Goal: Find specific page/section: Find specific page/section

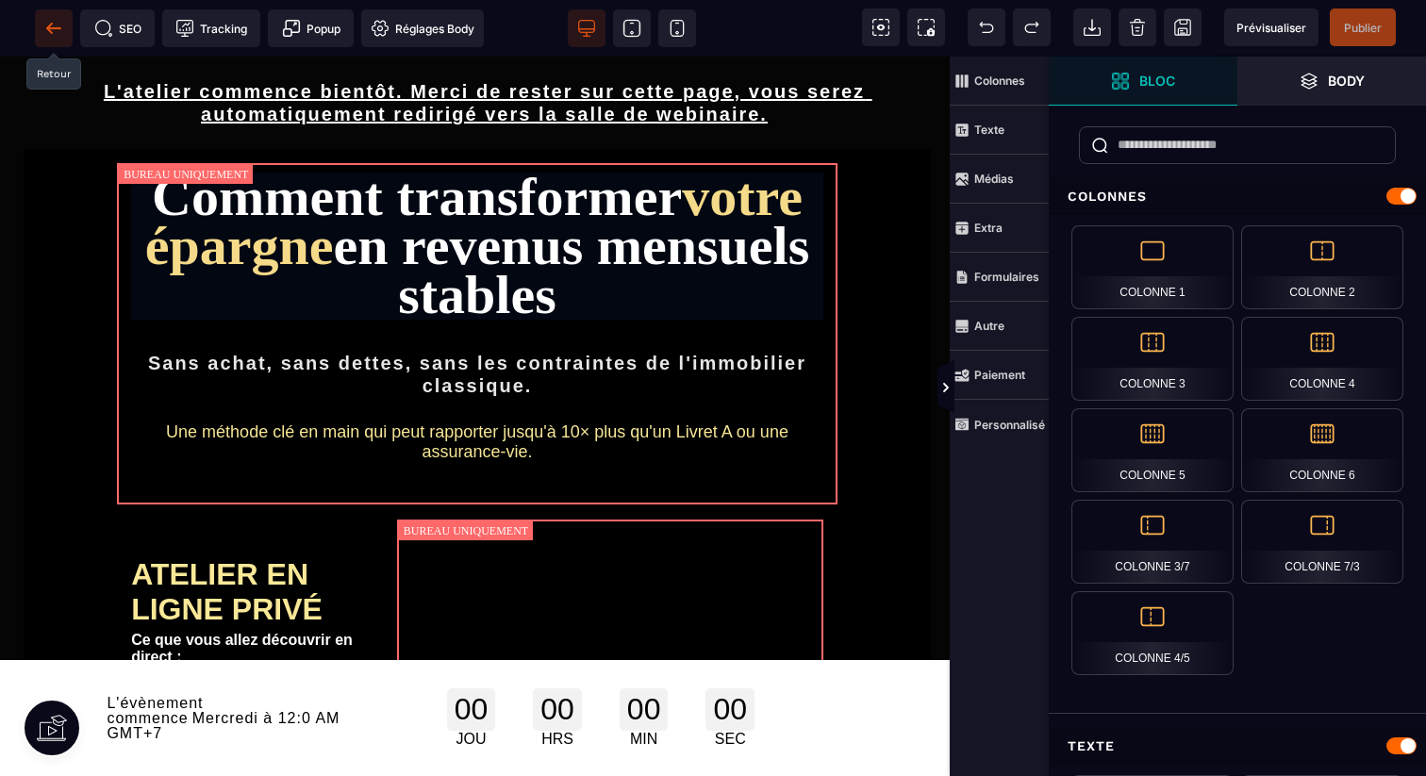
click at [51, 14] on span at bounding box center [54, 28] width 38 height 38
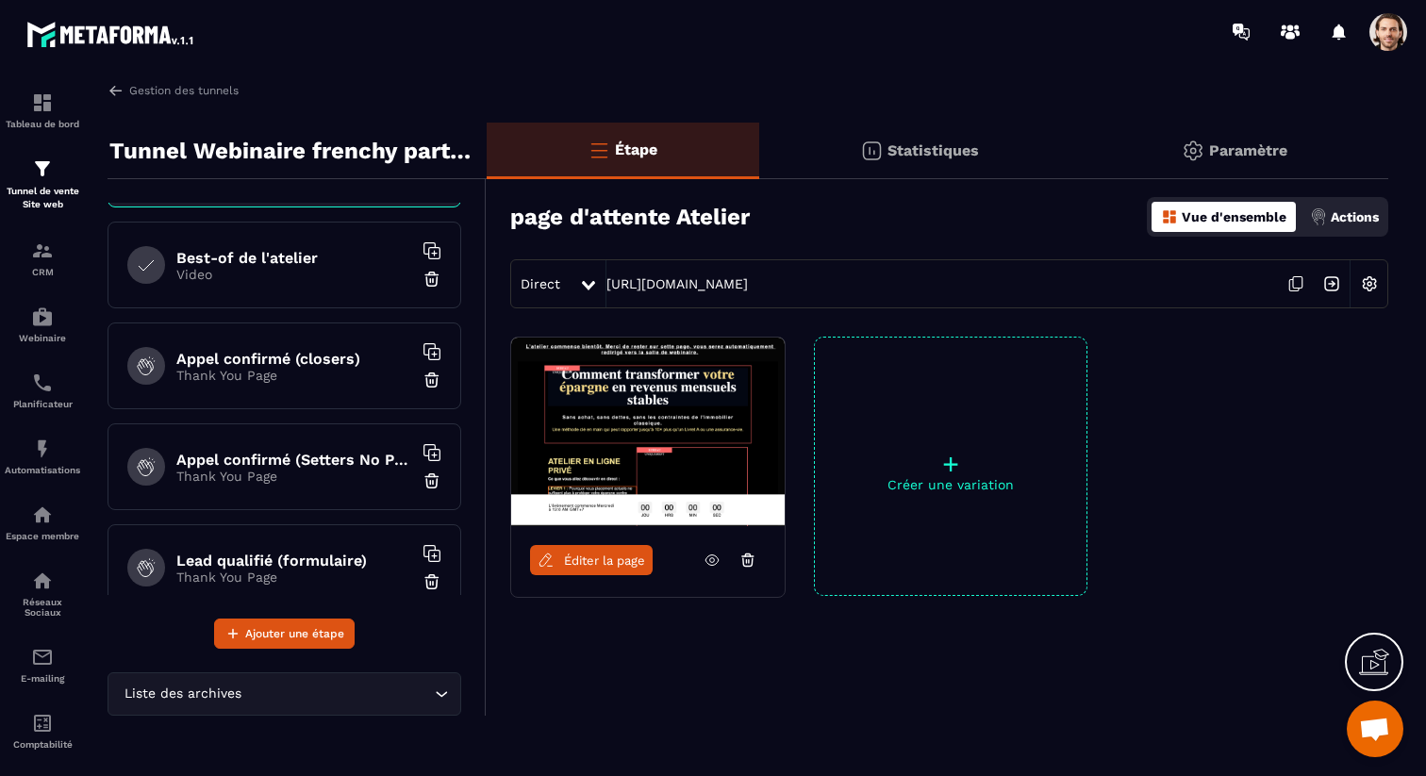
scroll to position [516, 0]
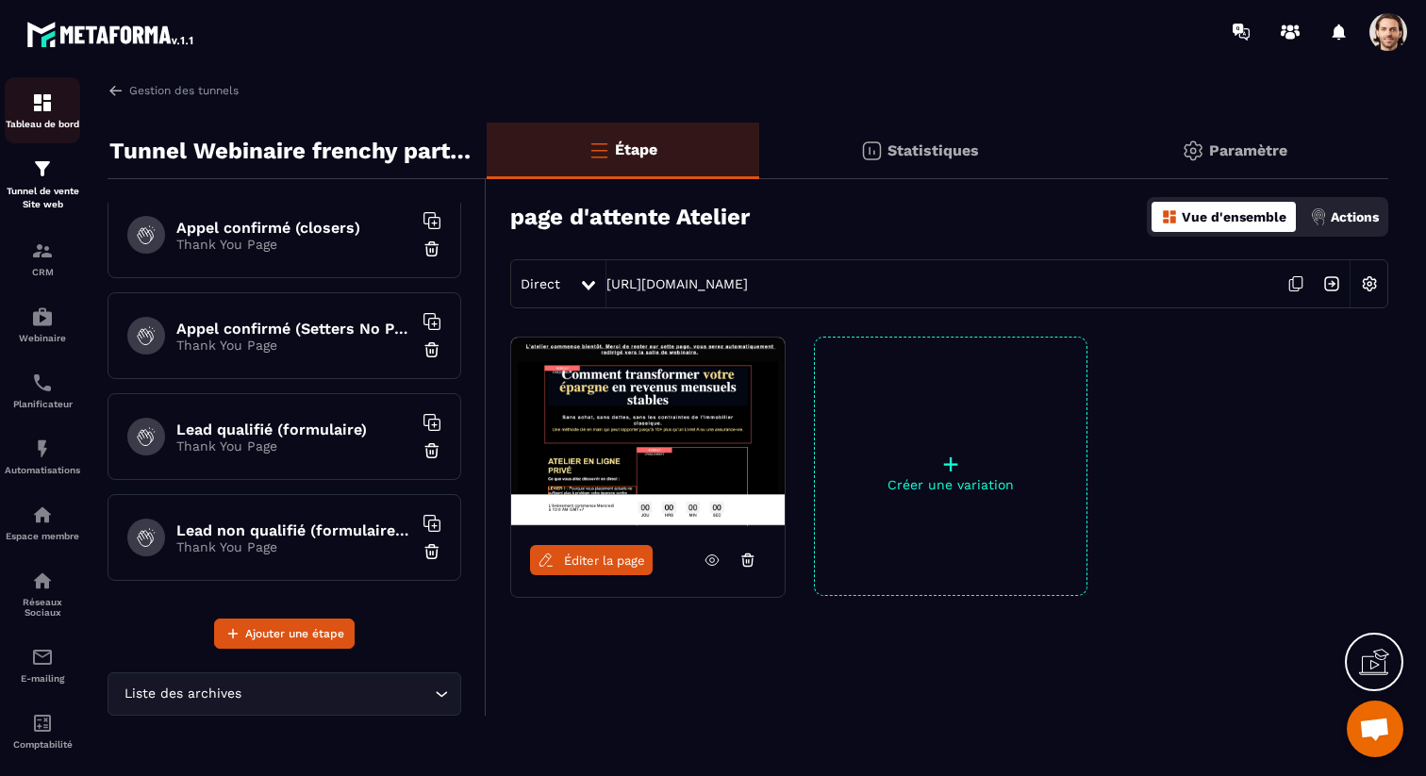
click at [57, 124] on p "Tableau de bord" at bounding box center [42, 124] width 75 height 10
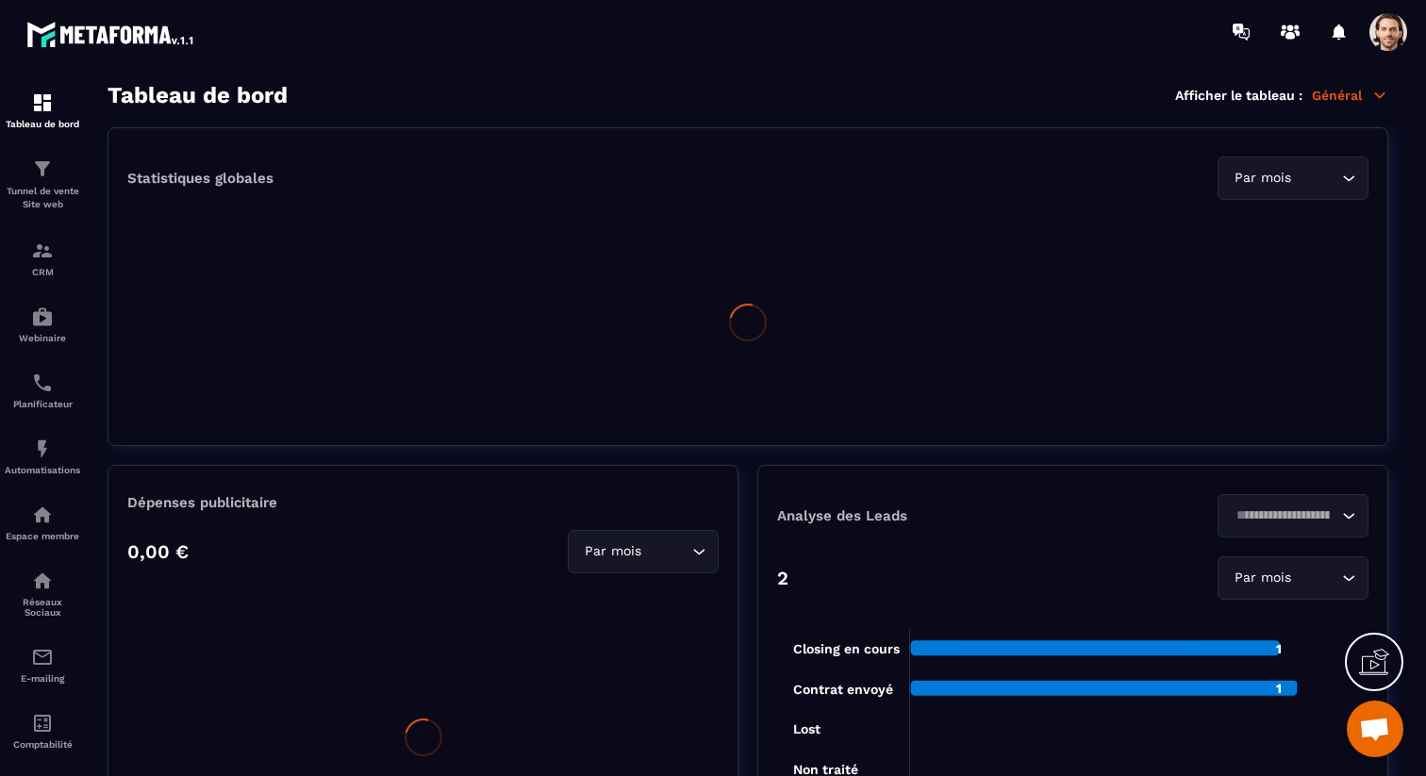
click at [1367, 93] on p "Général" at bounding box center [1350, 95] width 76 height 17
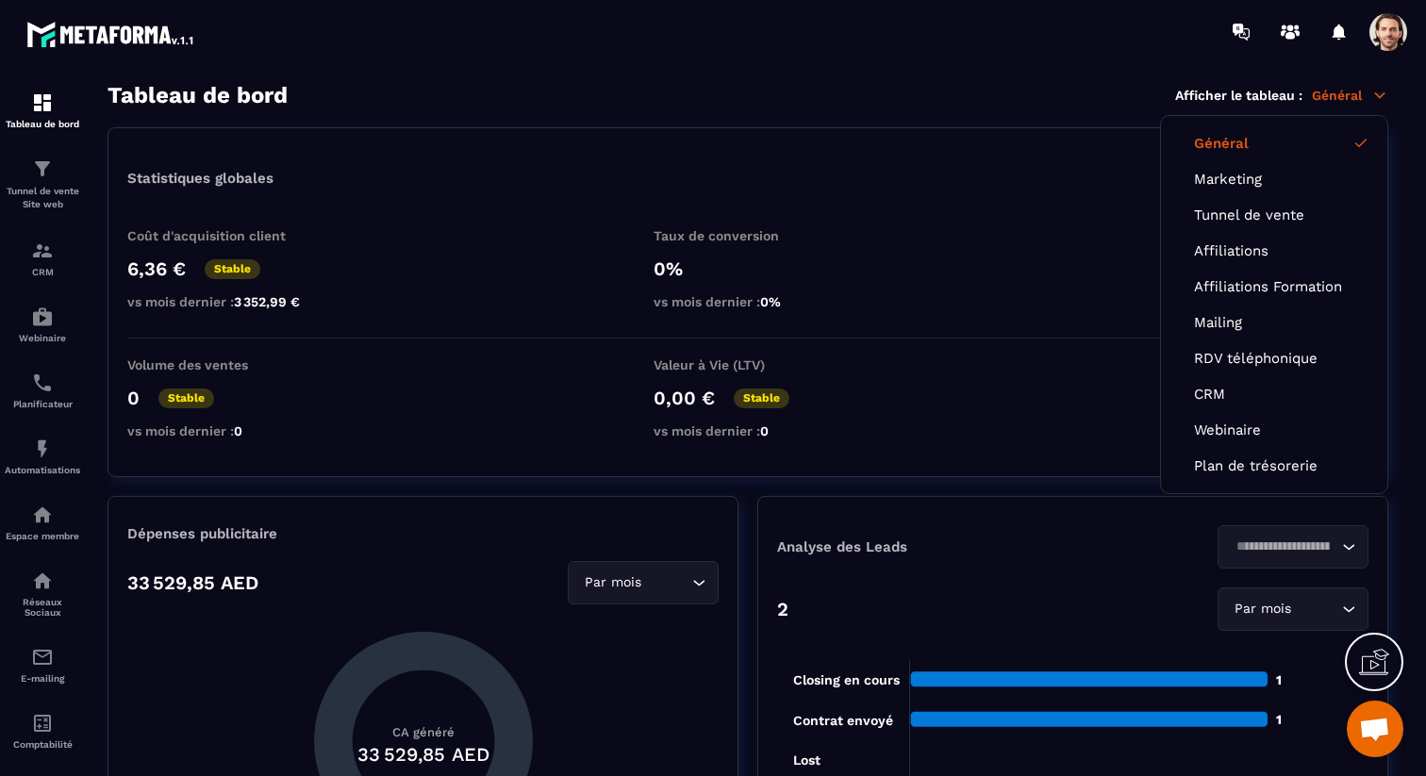
click at [701, 99] on div "Tableau de bord Afficher le tableau : Général Général Marketing Tunnel de vente…" at bounding box center [747, 95] width 1280 height 26
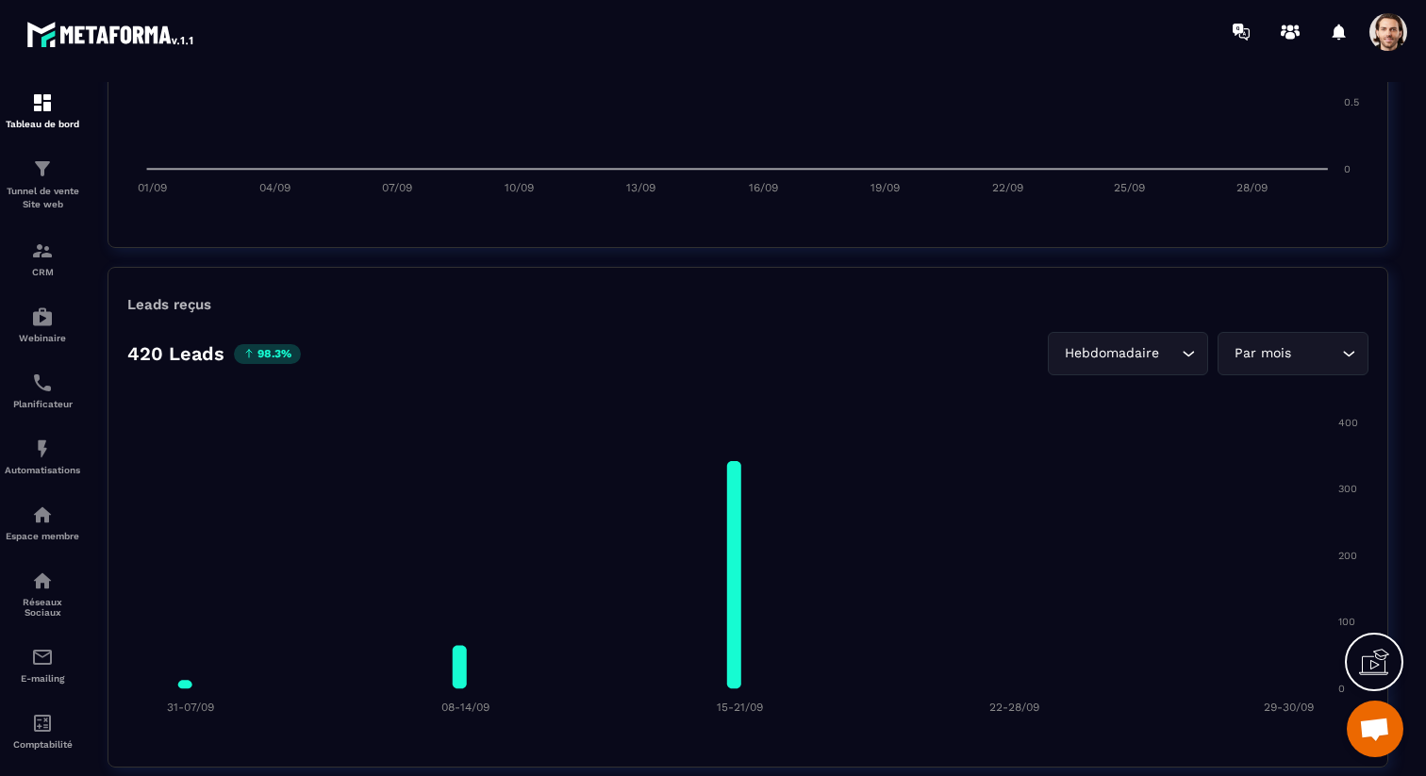
scroll to position [1225, 0]
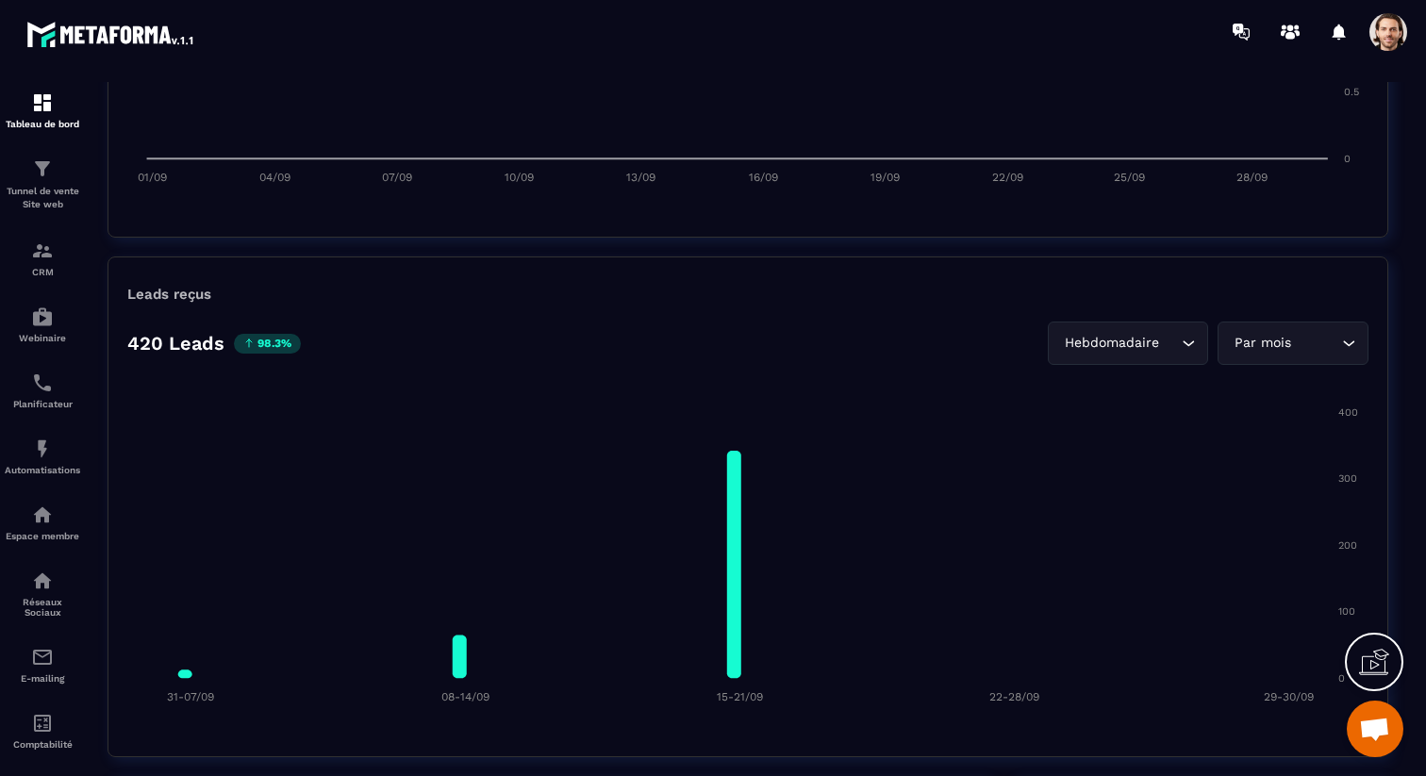
click at [1200, 345] on div "Hebdomadaire Loading..." at bounding box center [1128, 343] width 160 height 43
click at [1159, 379] on p "Jours" at bounding box center [1132, 382] width 111 height 19
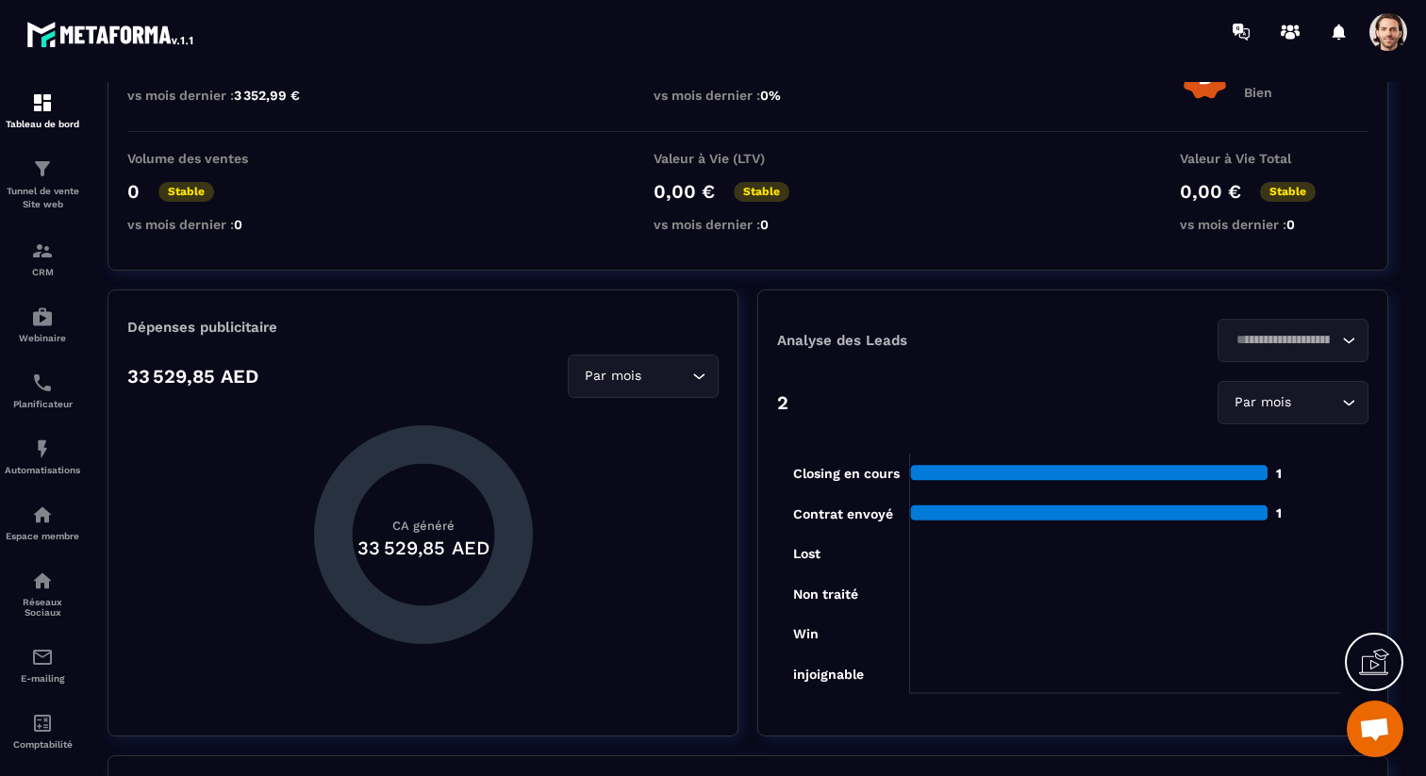
scroll to position [0, 0]
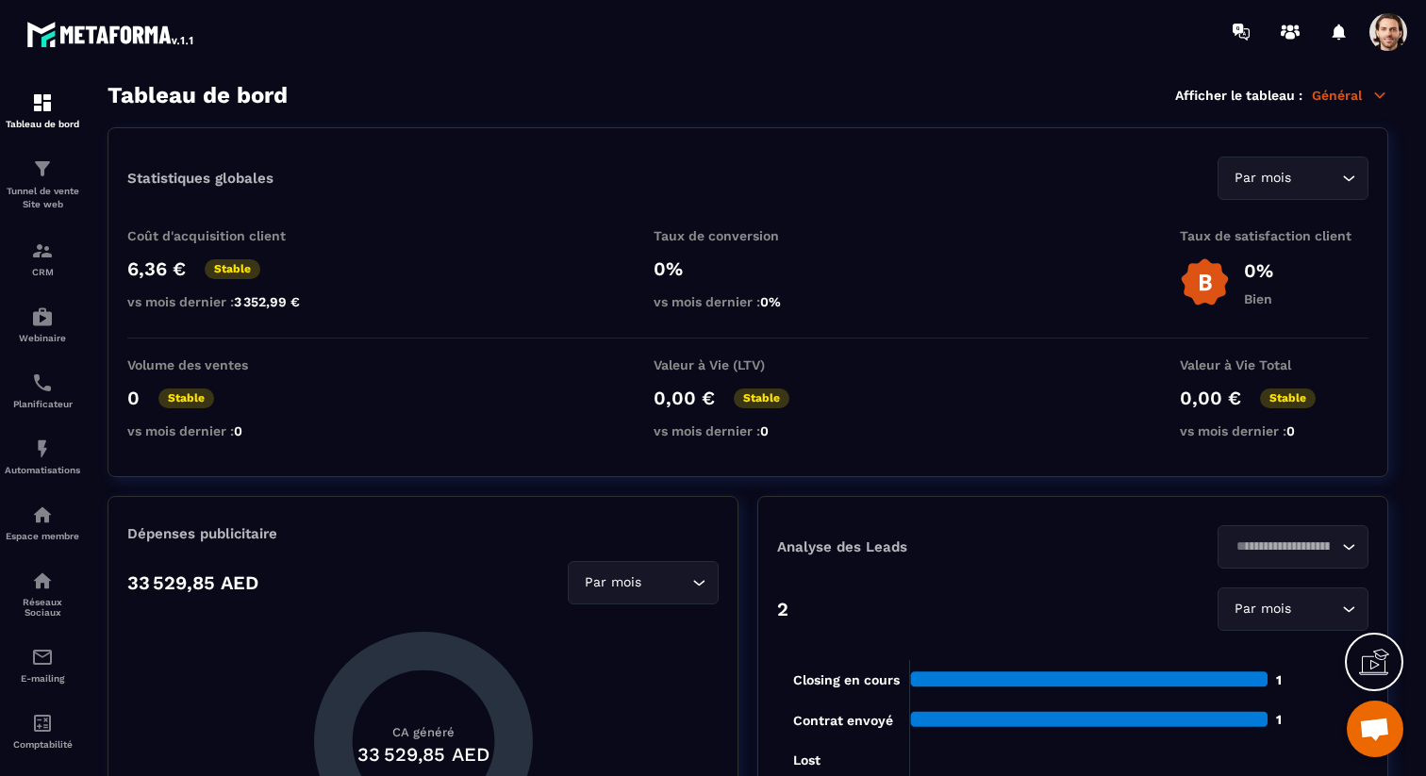
click at [1330, 93] on p "Général" at bounding box center [1350, 95] width 76 height 17
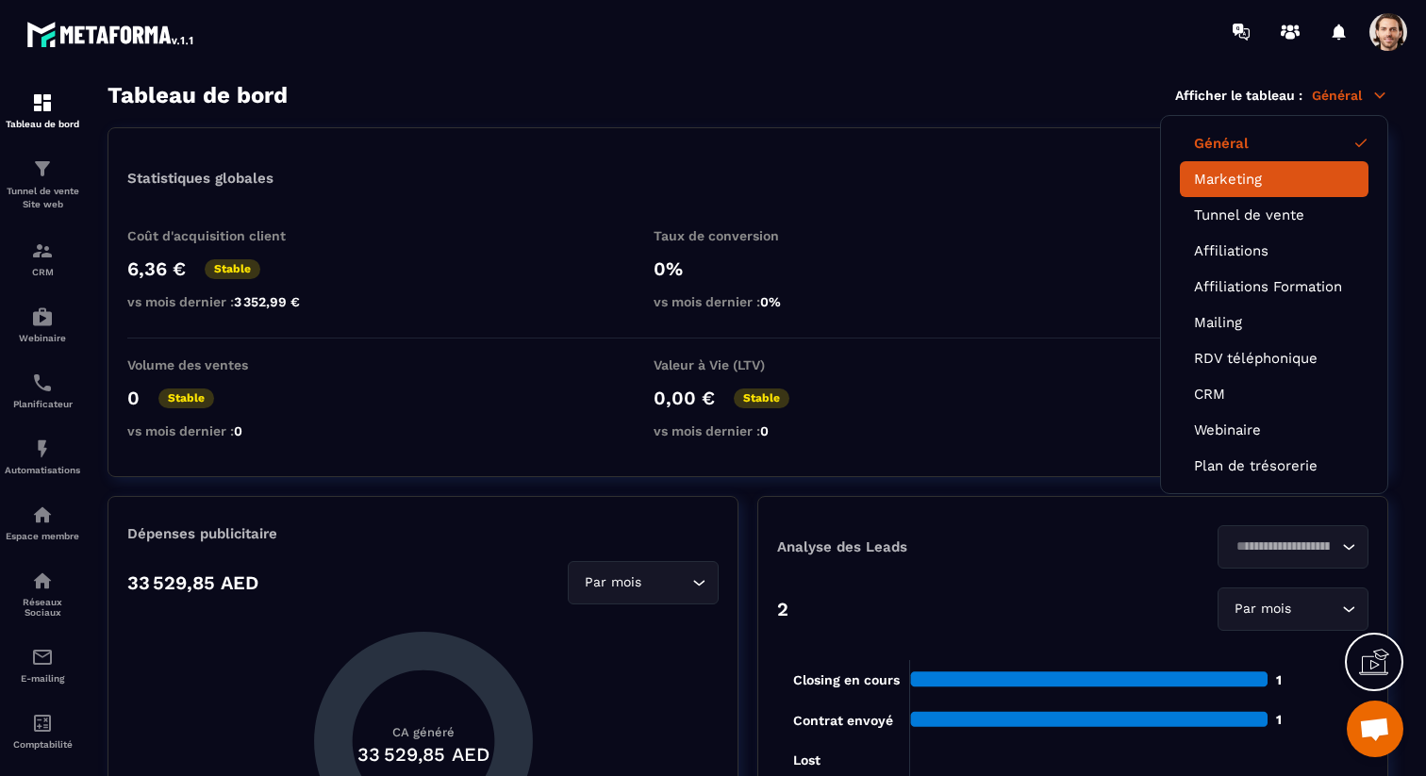
click at [1241, 188] on li "Marketing" at bounding box center [1274, 179] width 189 height 36
click at [1239, 174] on link "Marketing" at bounding box center [1274, 179] width 160 height 17
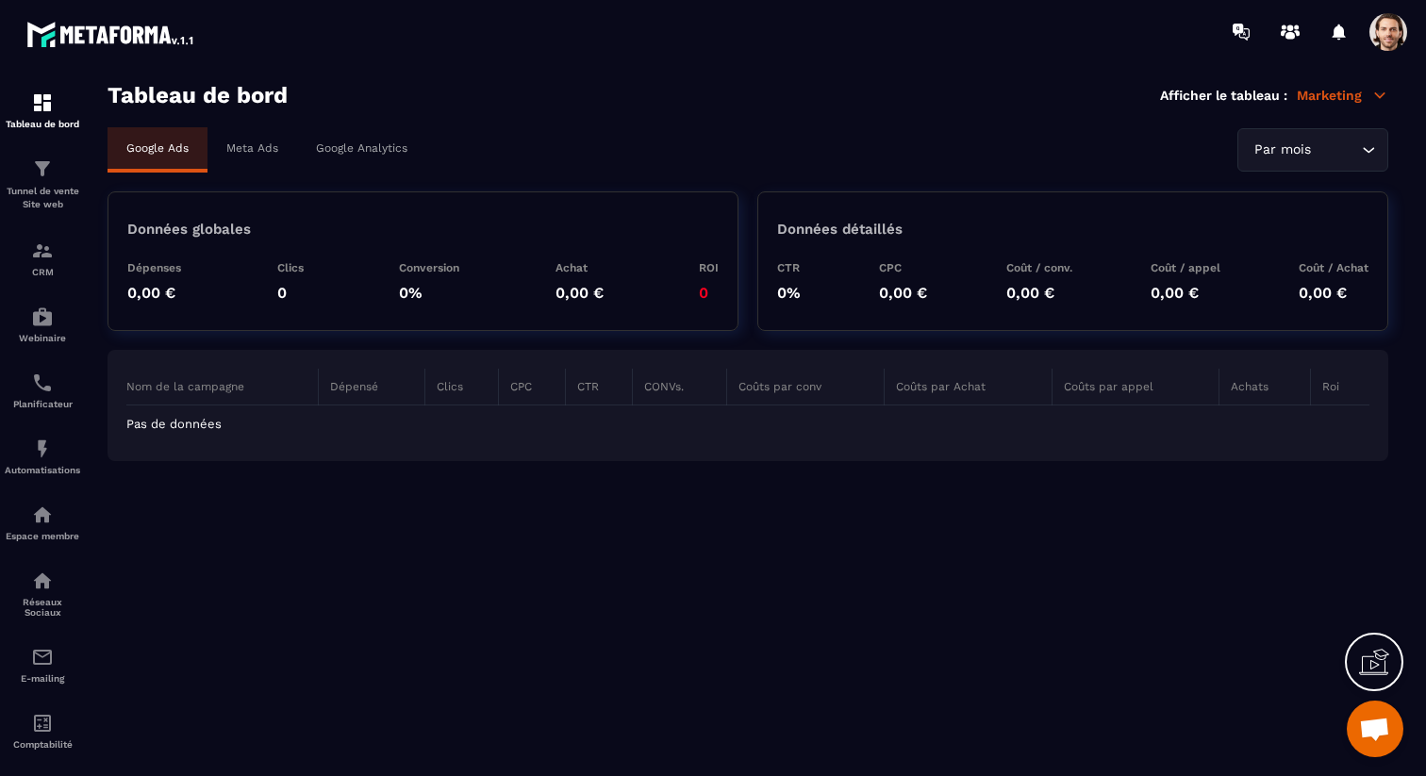
click at [271, 141] on p "Meta Ads" at bounding box center [252, 147] width 52 height 13
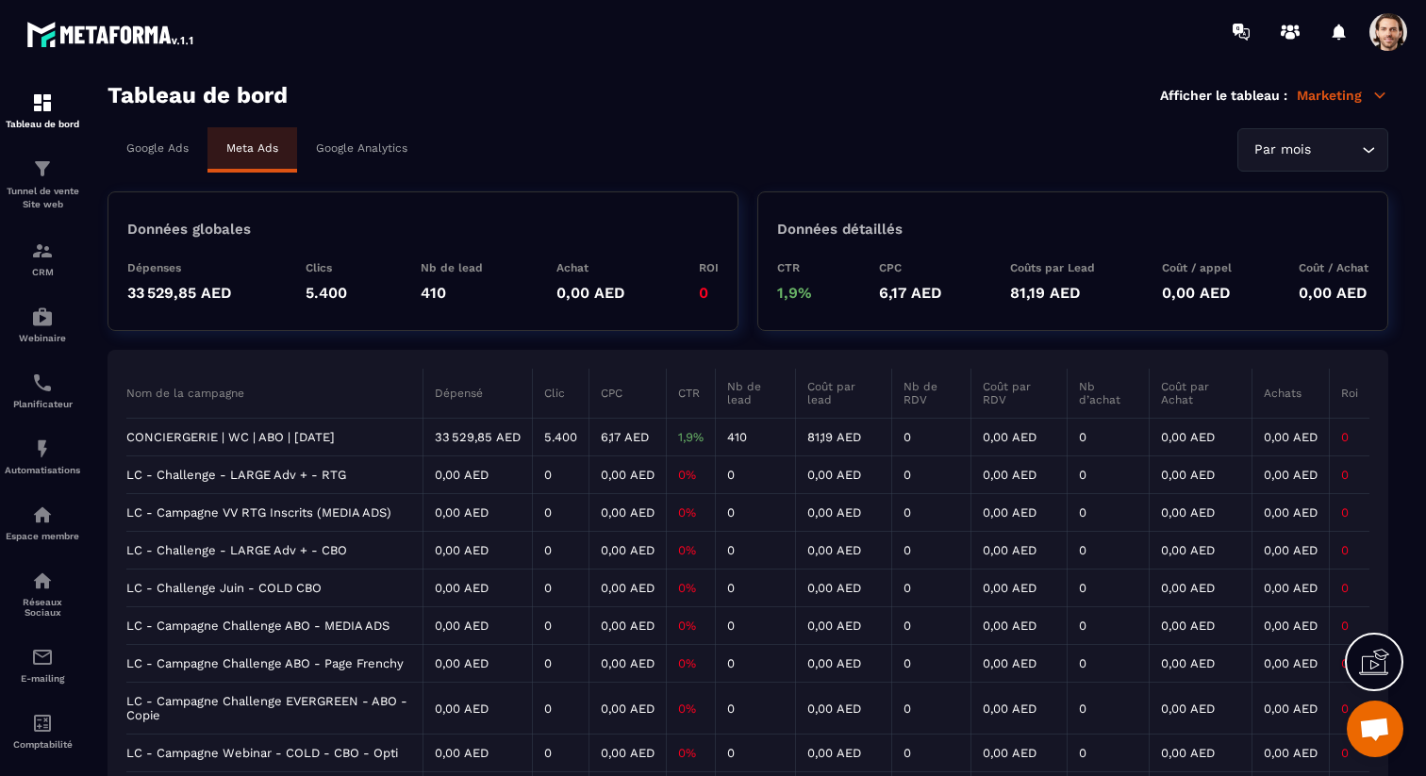
click at [321, 438] on td "CONCIERGERIE | WC | ABO | [DATE]" at bounding box center [274, 438] width 296 height 38
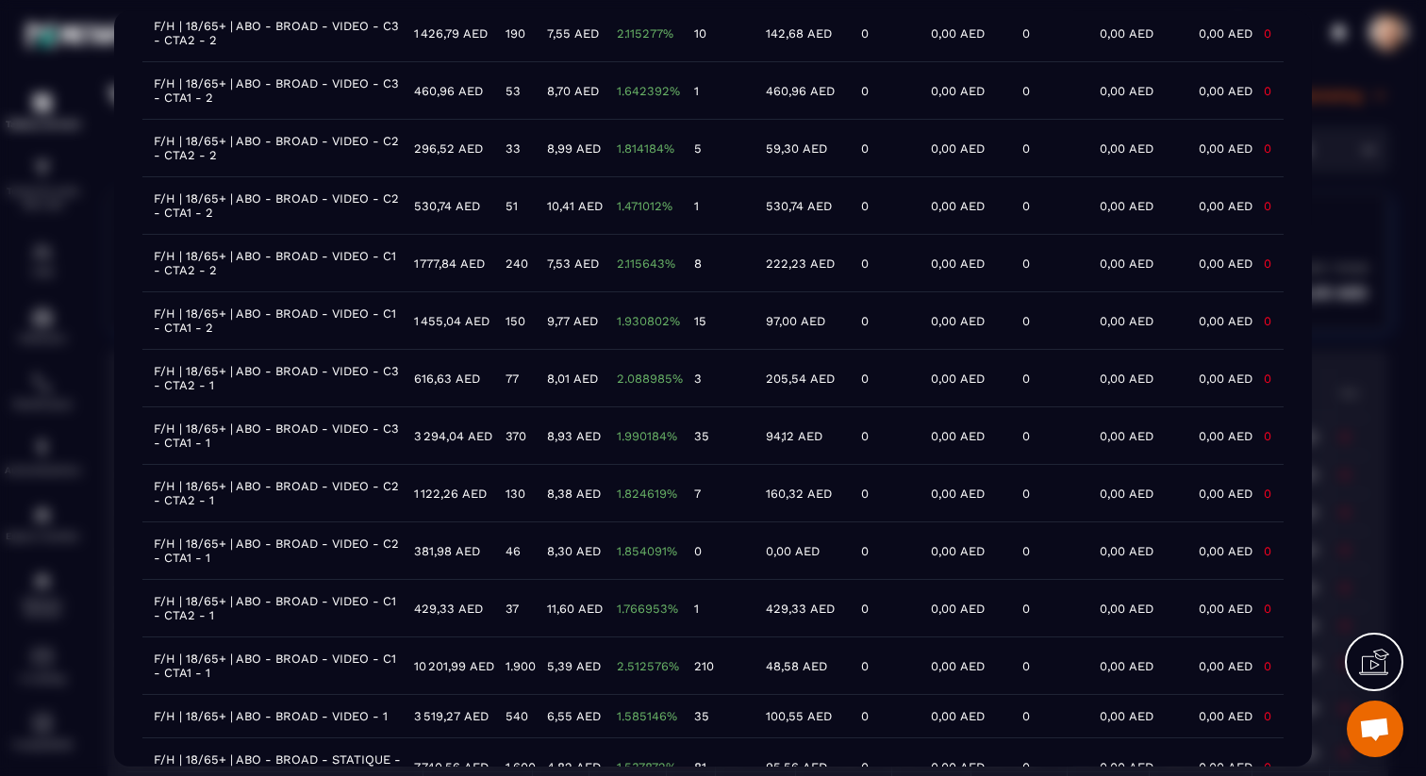
scroll to position [324, 0]
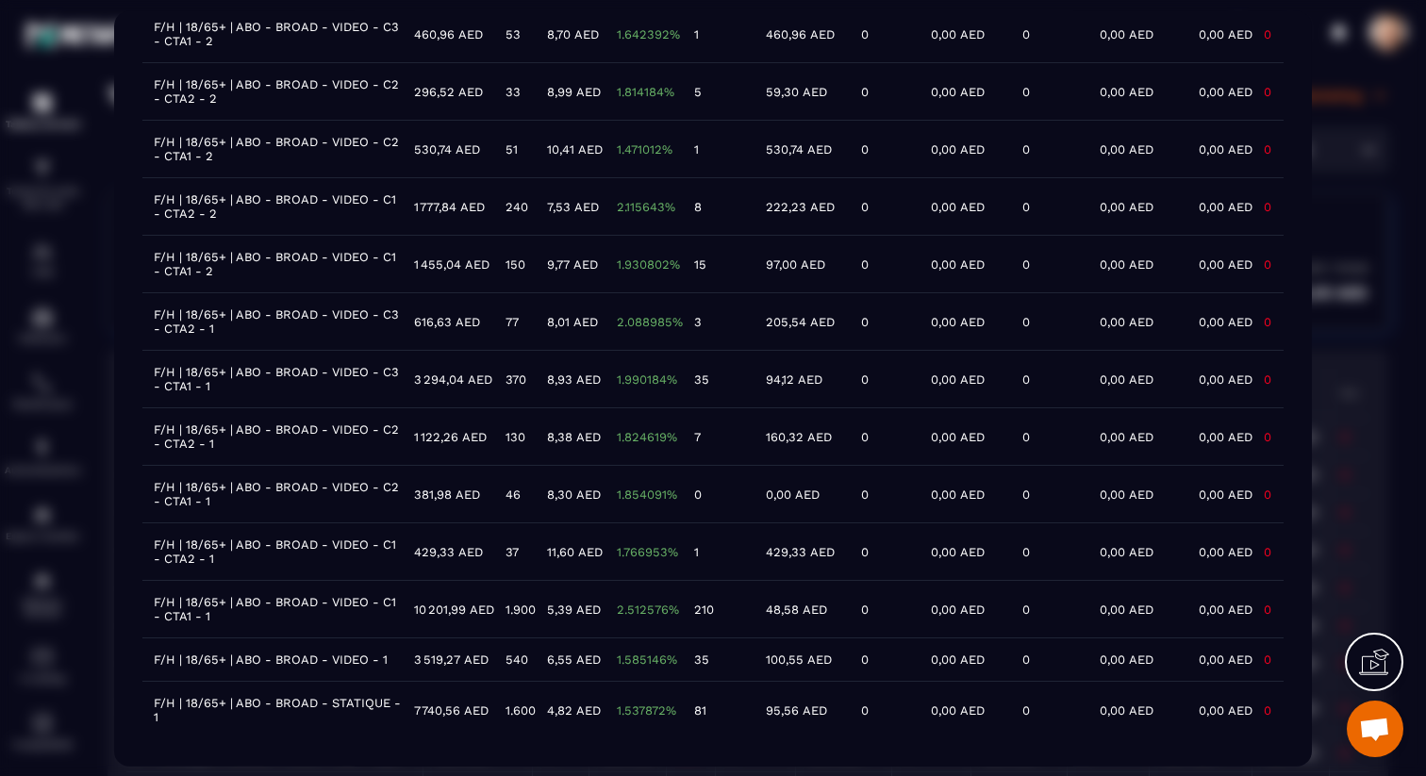
click at [281, 601] on td "F/H | 18/65+ | ABO - BROAD - VIDEO - C1 - CTA1 - 1" at bounding box center [272, 609] width 260 height 58
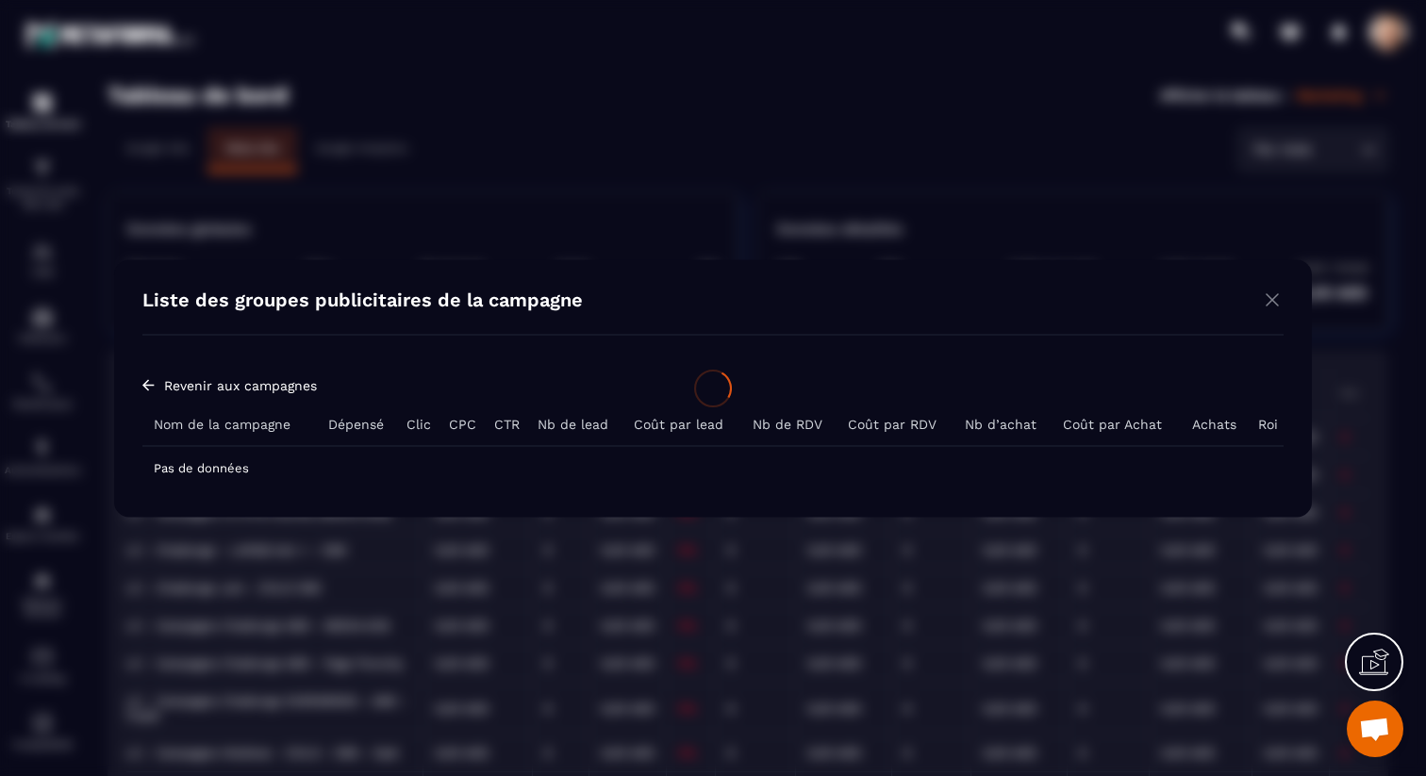
scroll to position [0, 0]
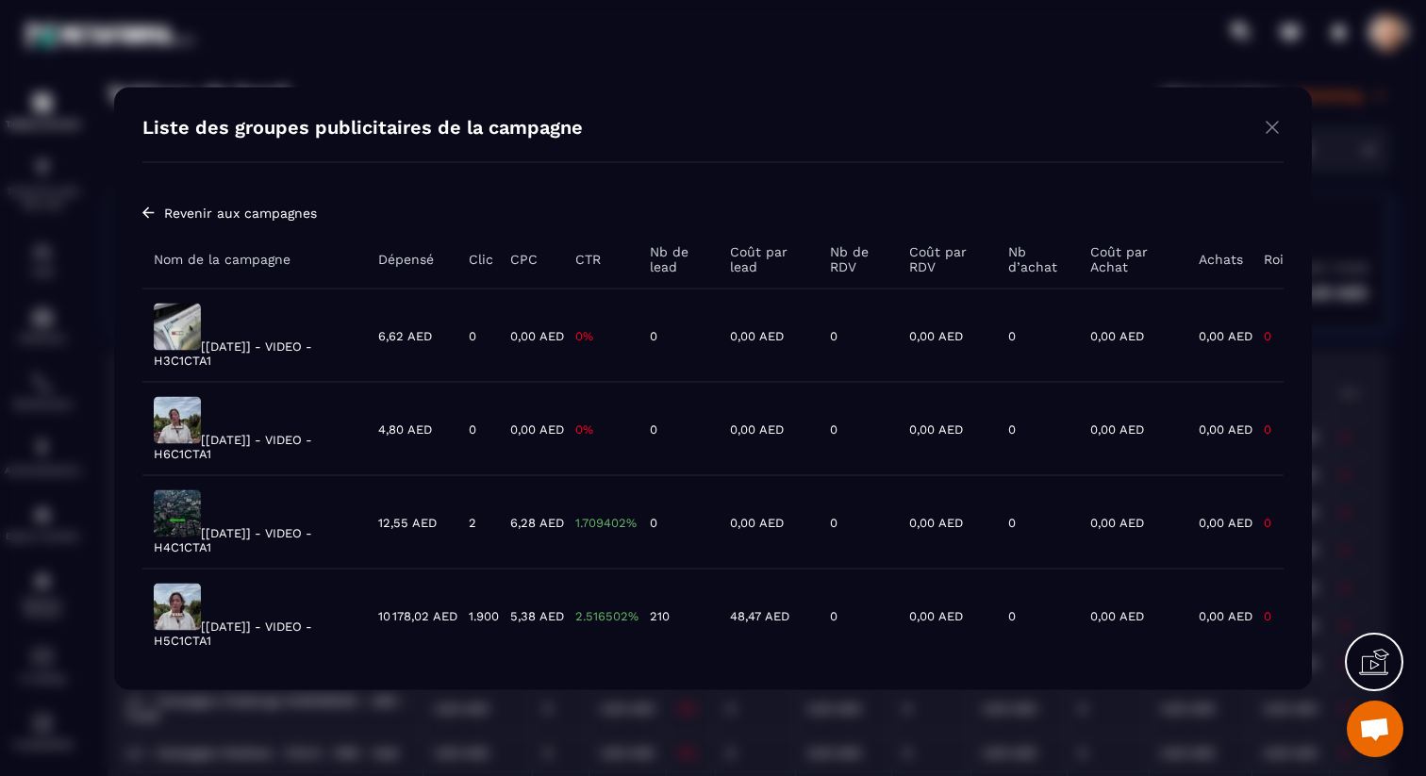
click at [189, 615] on img "Modal window" at bounding box center [177, 606] width 47 height 47
click at [246, 626] on td "[[DATE]] - VIDEO - H5C1CTA1" at bounding box center [254, 615] width 224 height 93
click at [1276, 130] on img "Modal window" at bounding box center [1272, 127] width 23 height 24
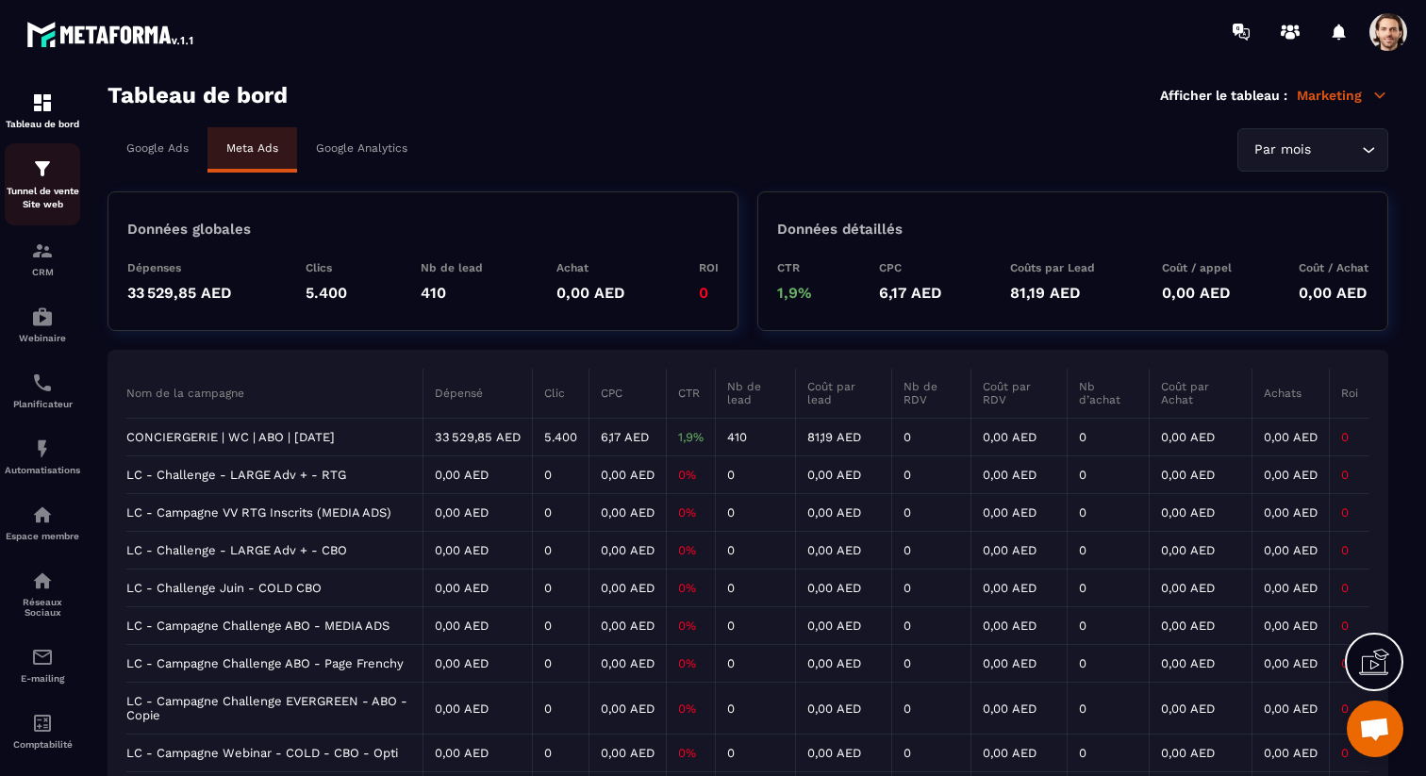
click at [46, 206] on p "Tunnel de vente Site web" at bounding box center [42, 198] width 75 height 26
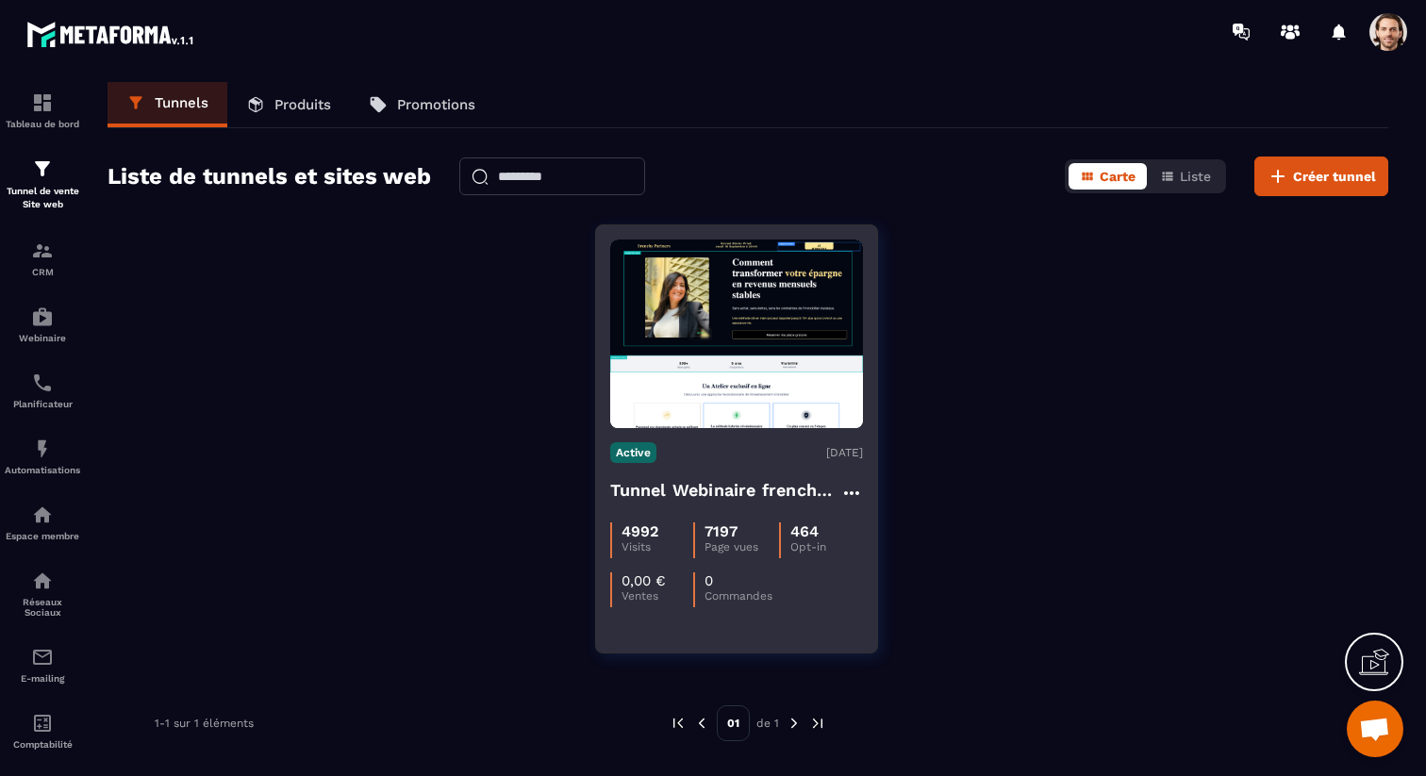
click at [724, 497] on h4 "Tunnel Webinaire frenchy partners" at bounding box center [725, 490] width 230 height 26
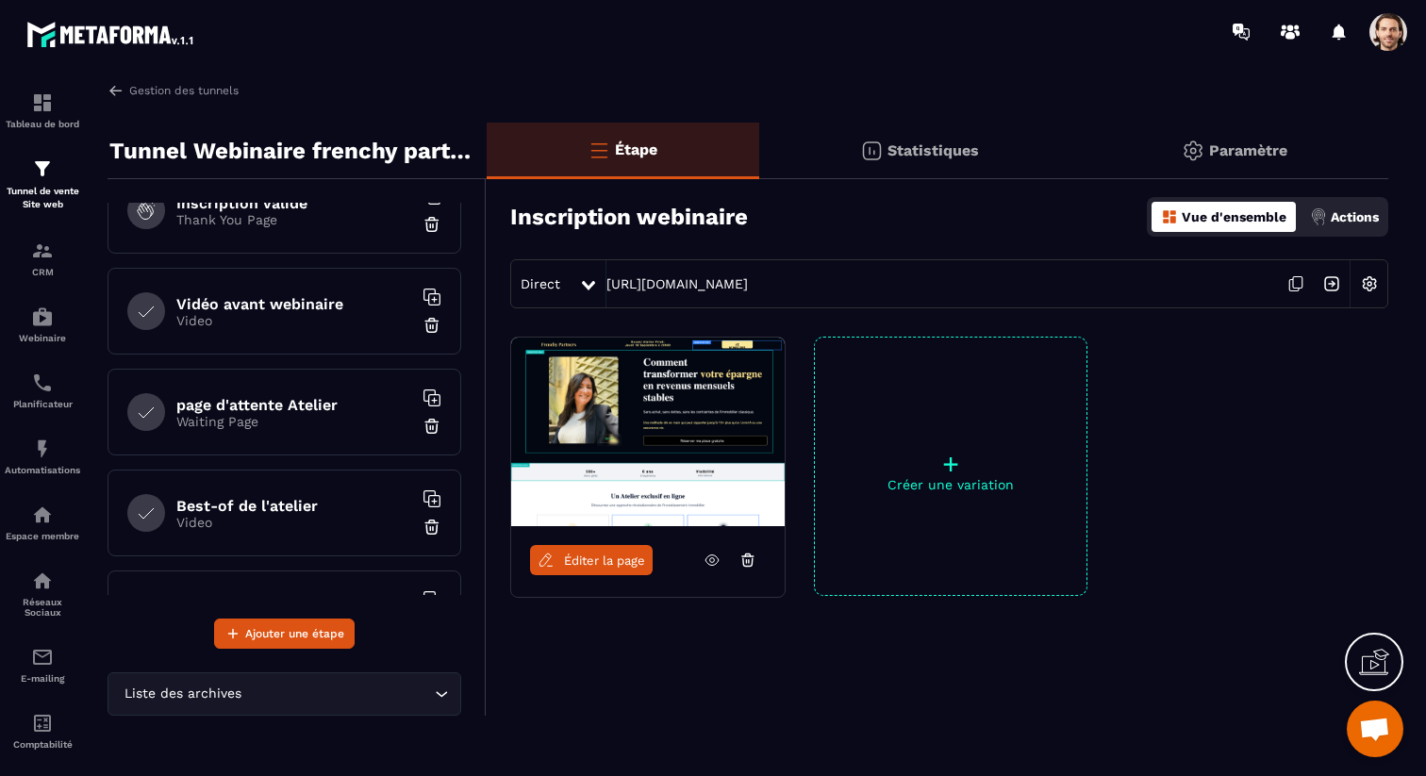
scroll to position [140, 0]
click at [245, 412] on p "Waiting Page" at bounding box center [294, 418] width 236 height 15
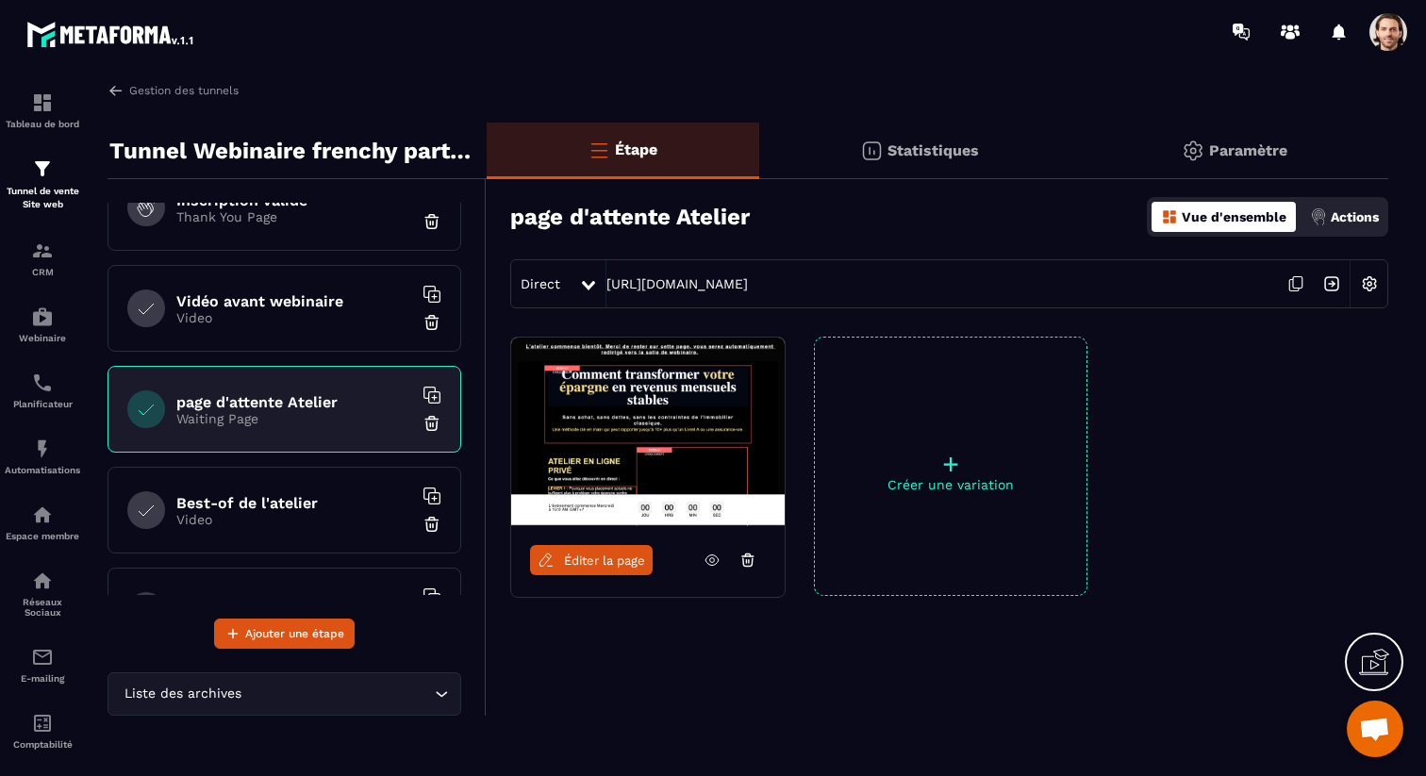
click at [574, 558] on span "Éditer la page" at bounding box center [604, 560] width 81 height 14
